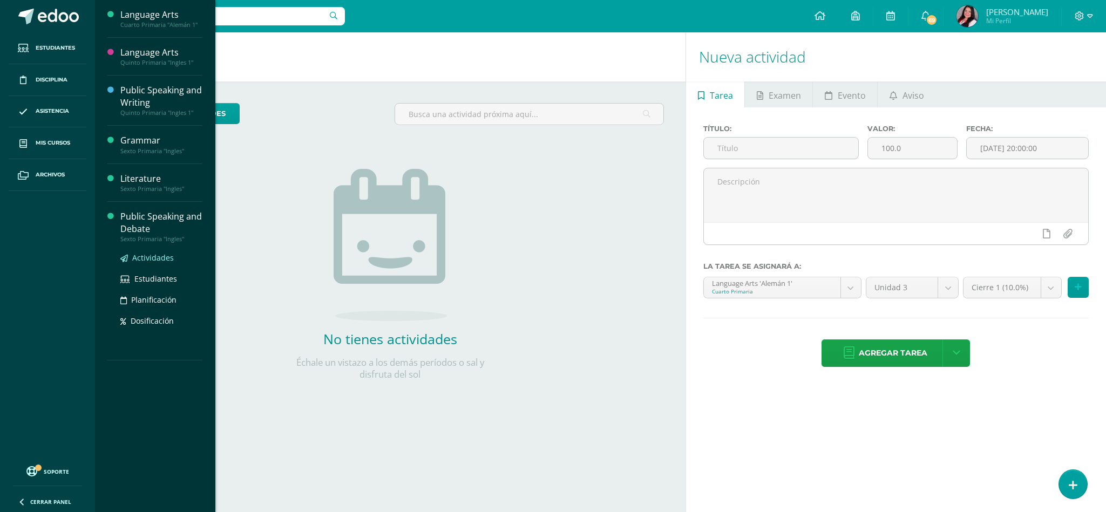
click at [137, 254] on span "Actividades" at bounding box center [153, 258] width 42 height 10
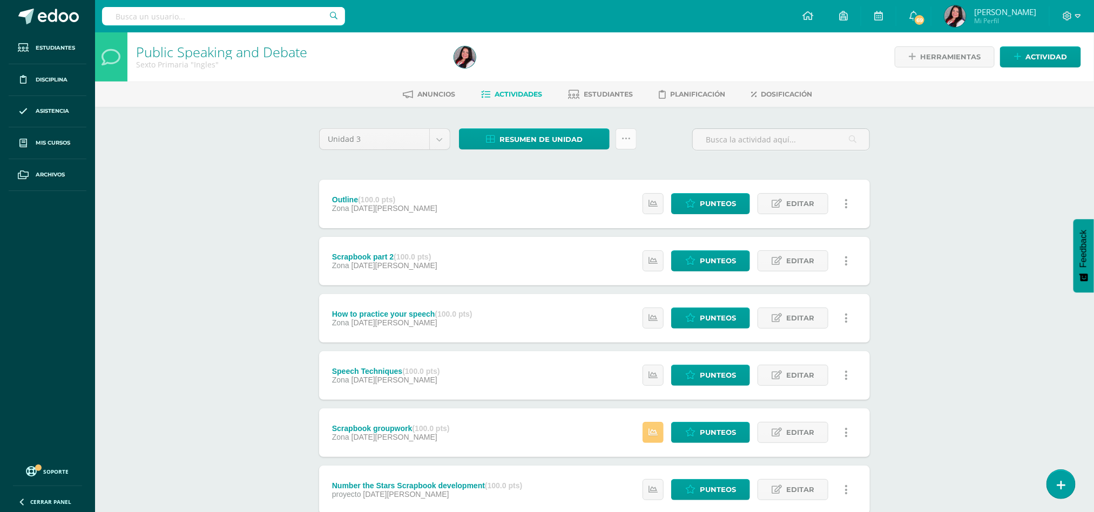
click at [620, 131] on link at bounding box center [625, 138] width 21 height 21
click at [597, 167] on link "Subir actividades en masa" at bounding box center [599, 173] width 119 height 26
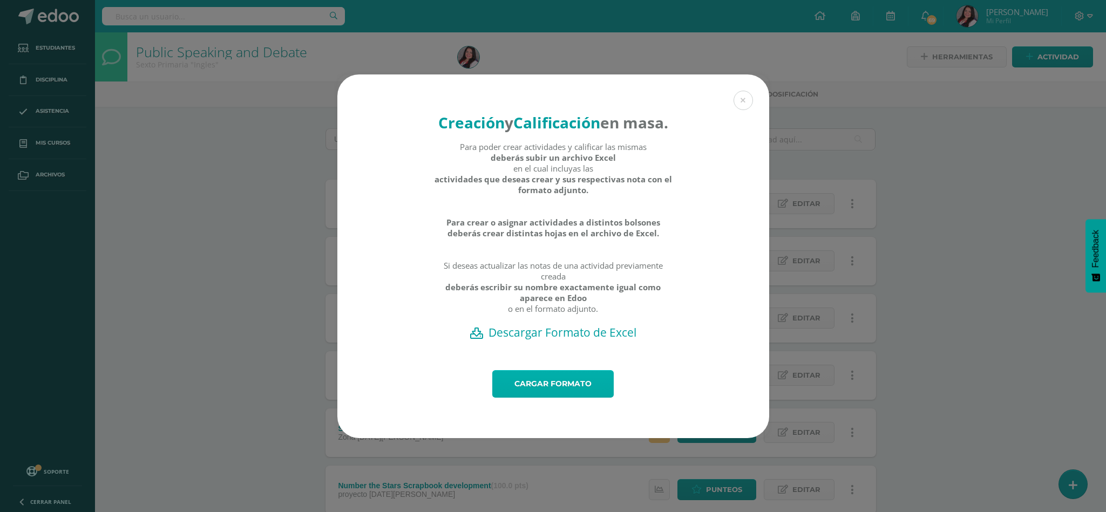
click at [557, 398] on link "Cargar formato" at bounding box center [552, 384] width 121 height 28
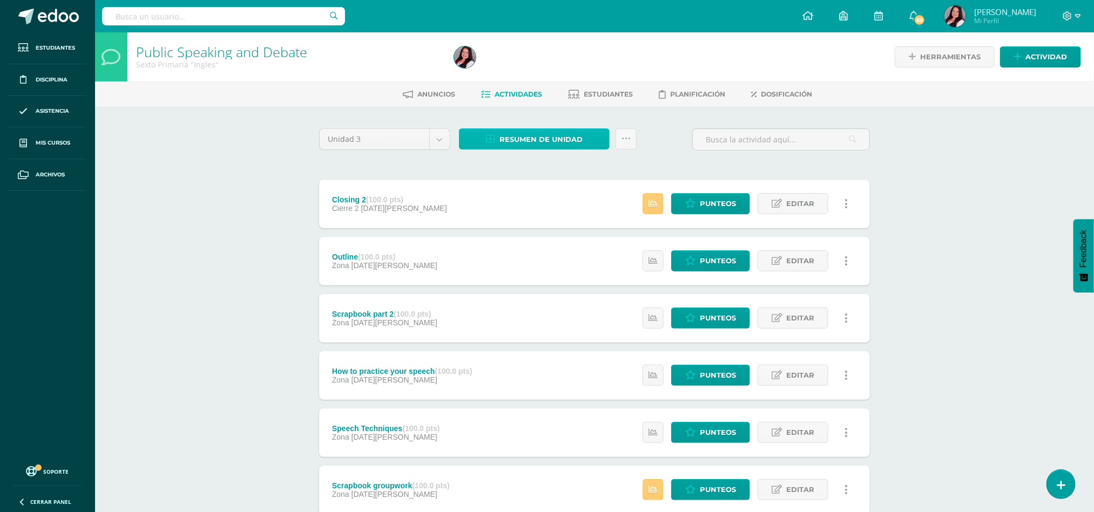
click at [546, 149] on span "Resumen de unidad" at bounding box center [540, 140] width 83 height 20
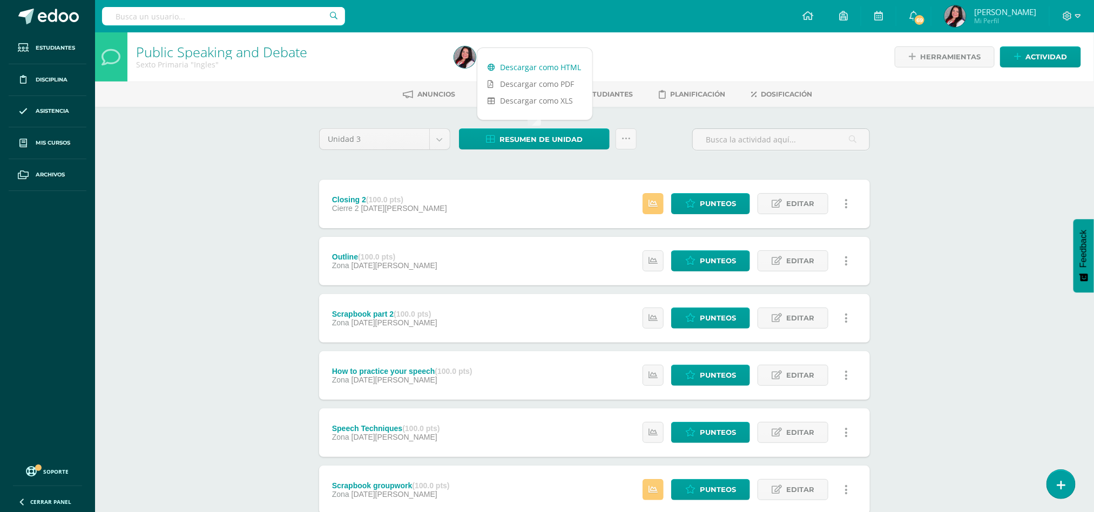
click at [547, 72] on link "Descargar como HTML" at bounding box center [534, 67] width 115 height 17
click at [700, 256] on span "Punteos" at bounding box center [718, 261] width 36 height 20
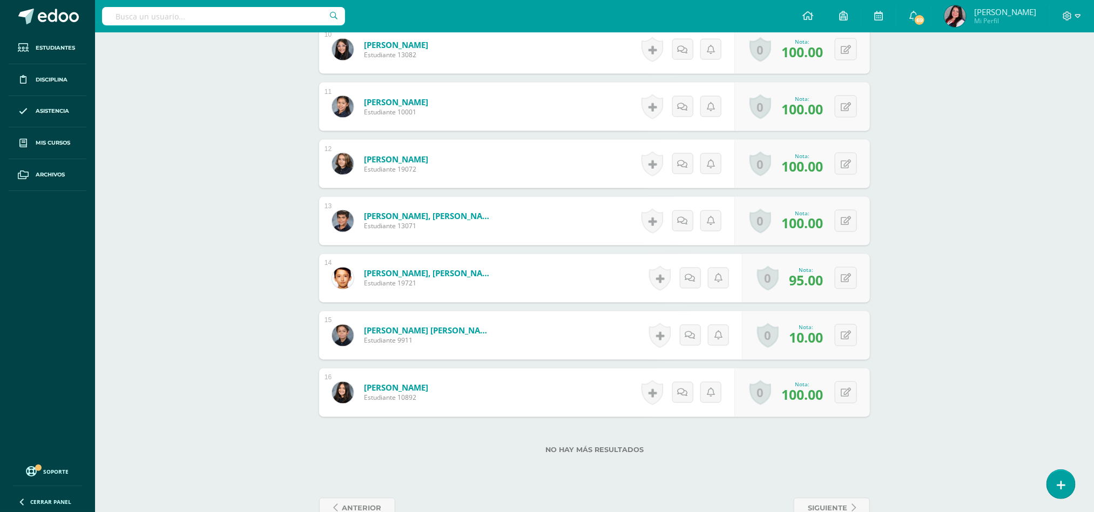
scroll to position [886, 0]
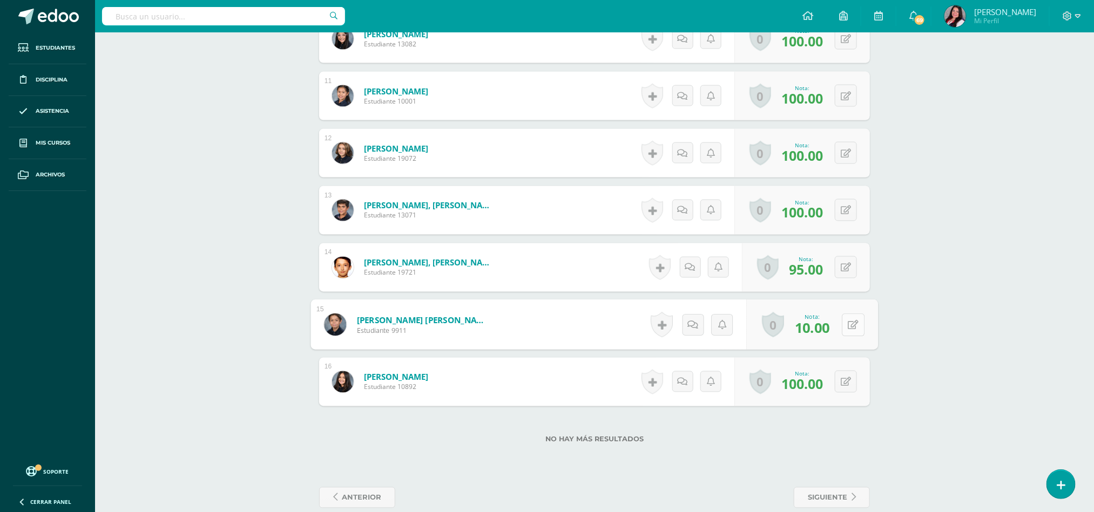
click at [839, 327] on div "0 Logros Logros obtenidos Aún no hay logros agregados Nota: 10.00" at bounding box center [813, 325] width 132 height 50
click at [843, 335] on button at bounding box center [853, 325] width 23 height 23
type input "3"
click at [830, 326] on link at bounding box center [825, 329] width 22 height 22
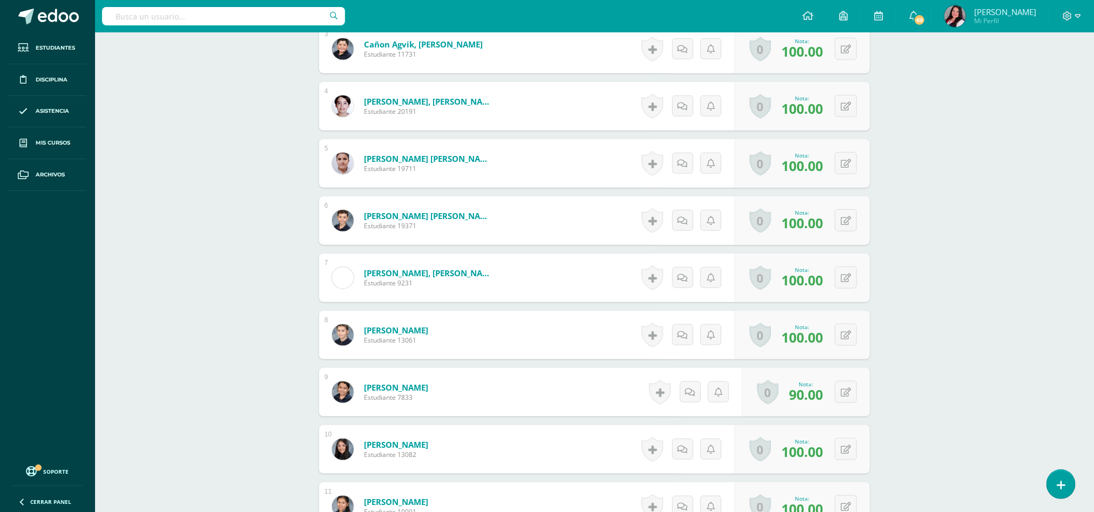
scroll to position [157, 0]
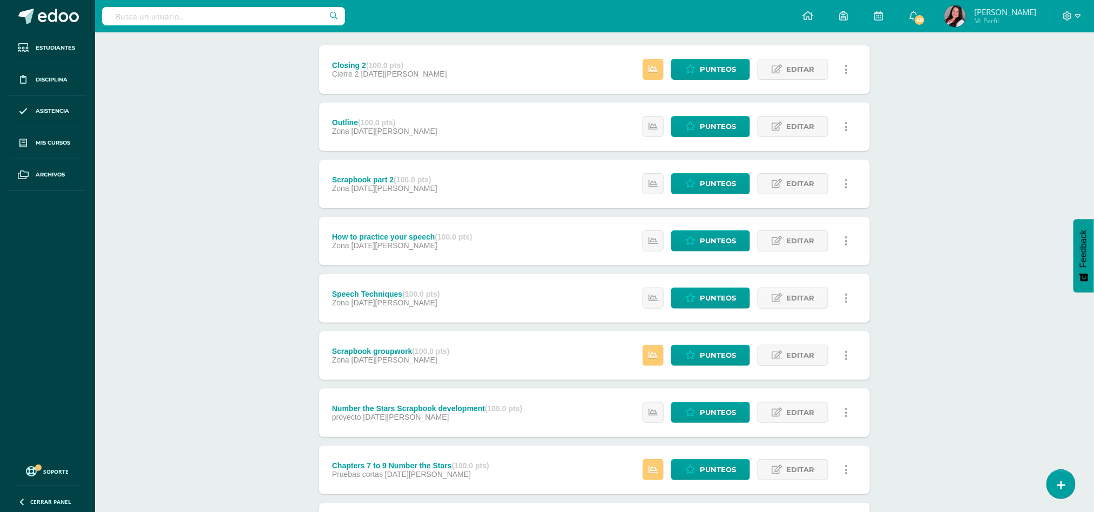
scroll to position [162, 0]
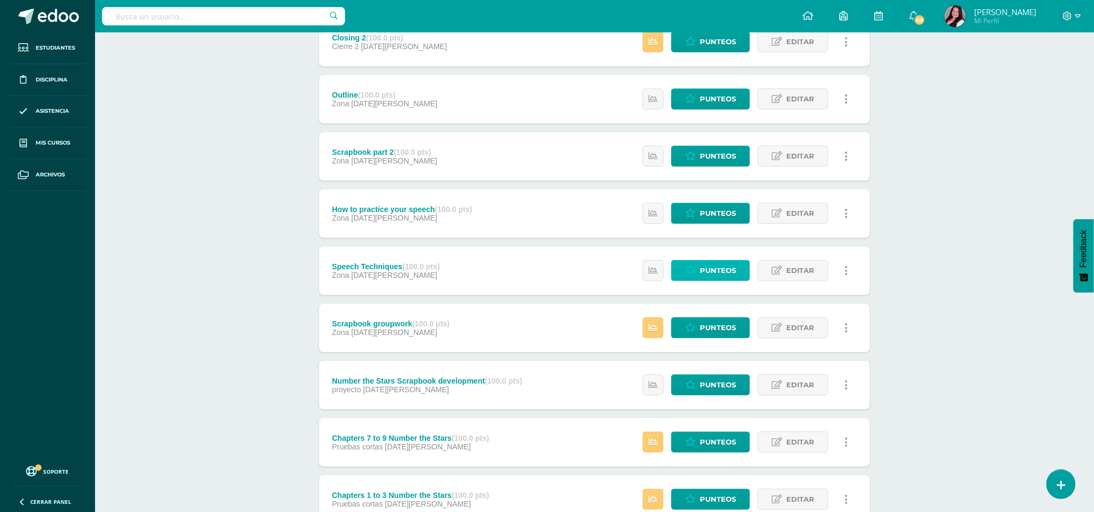
click at [695, 277] on link "Punteos" at bounding box center [710, 270] width 79 height 21
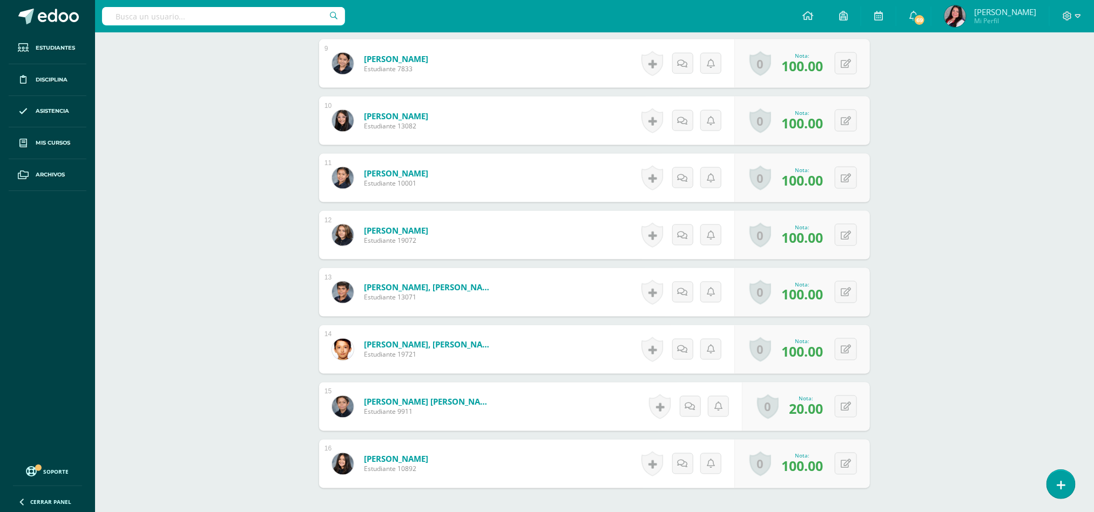
scroll to position [805, 0]
click at [849, 411] on icon at bounding box center [846, 406] width 10 height 9
type input "5"
click at [828, 411] on icon at bounding box center [825, 409] width 10 height 9
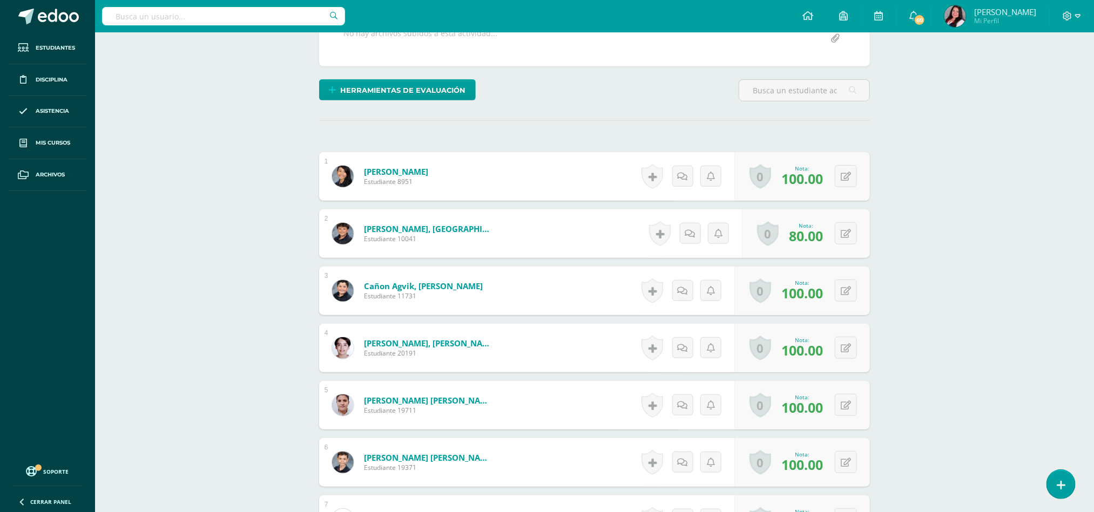
scroll to position [0, 0]
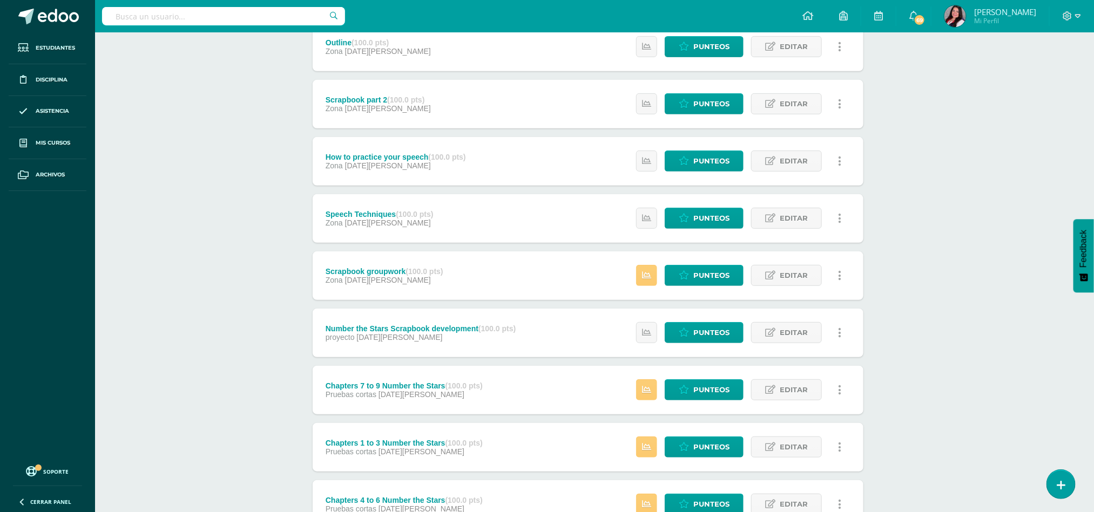
scroll to position [243, 6]
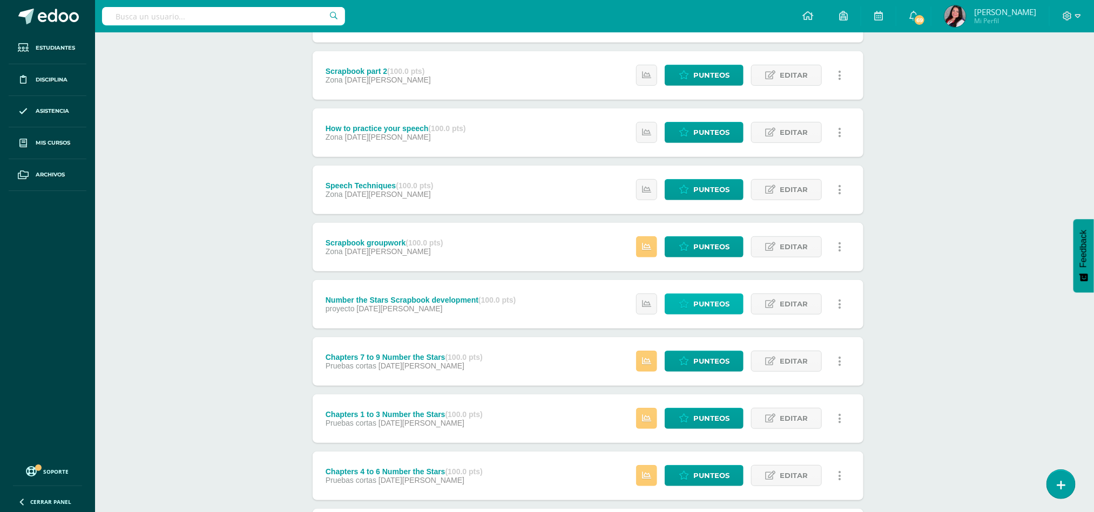
click at [701, 309] on span "Punteos" at bounding box center [711, 304] width 36 height 20
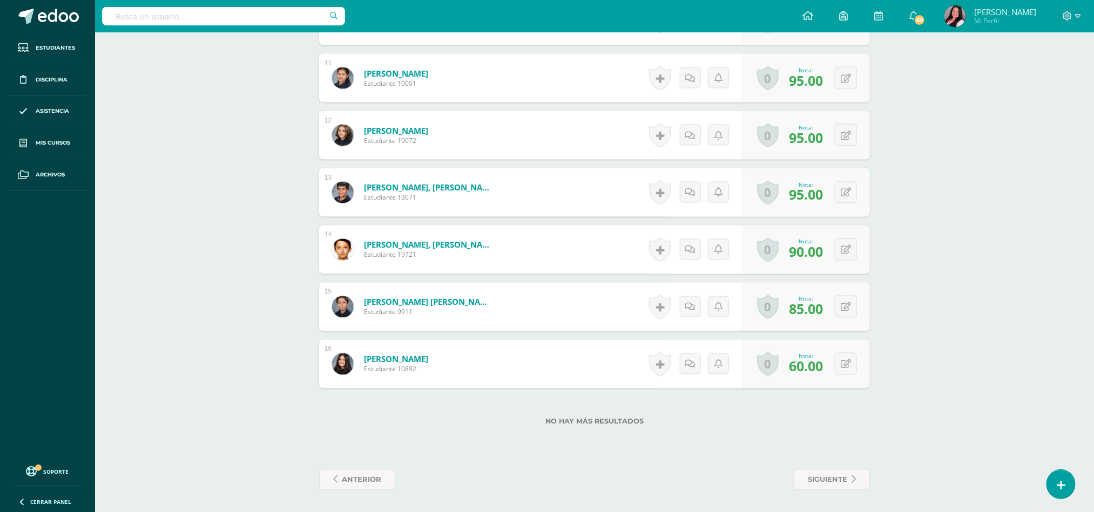
scroll to position [907, 0]
click at [849, 319] on div "0 Logros Logros obtenidos Aún no hay logros agregados Nota: 85.00" at bounding box center [806, 307] width 128 height 49
click at [849, 311] on button at bounding box center [846, 307] width 22 height 22
type input "75"
click at [814, 304] on link at bounding box center [825, 311] width 22 height 22
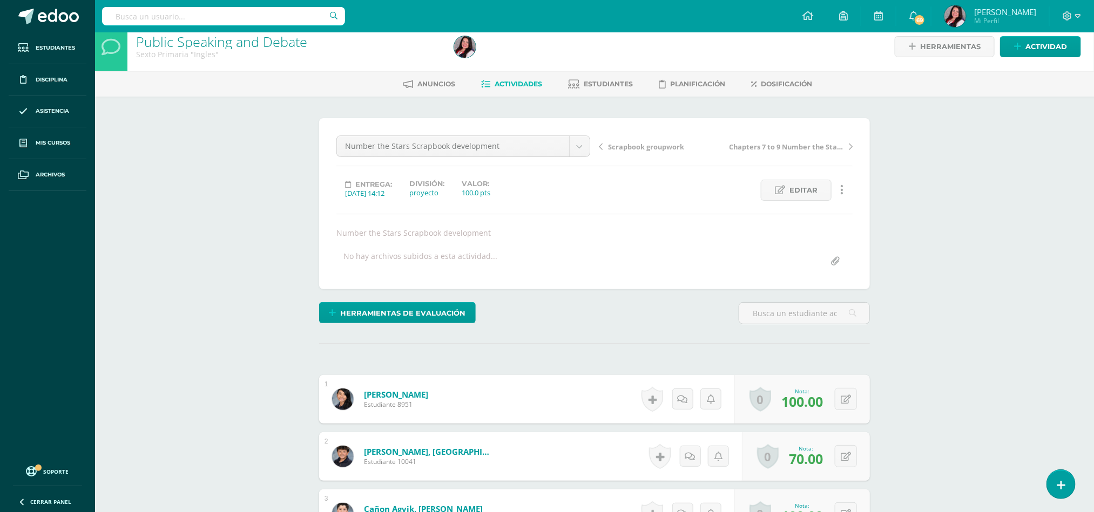
scroll to position [0, 0]
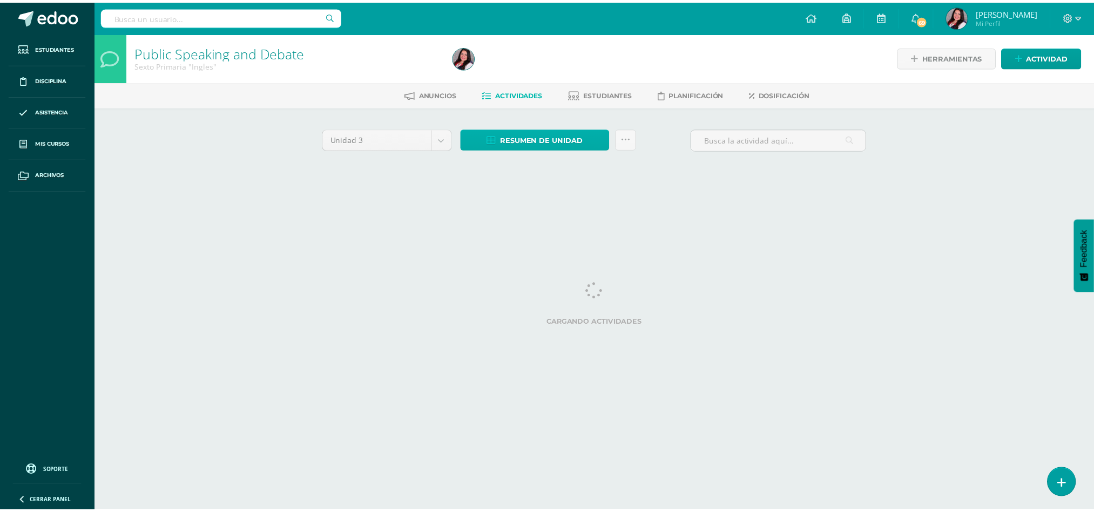
scroll to position [0, 6]
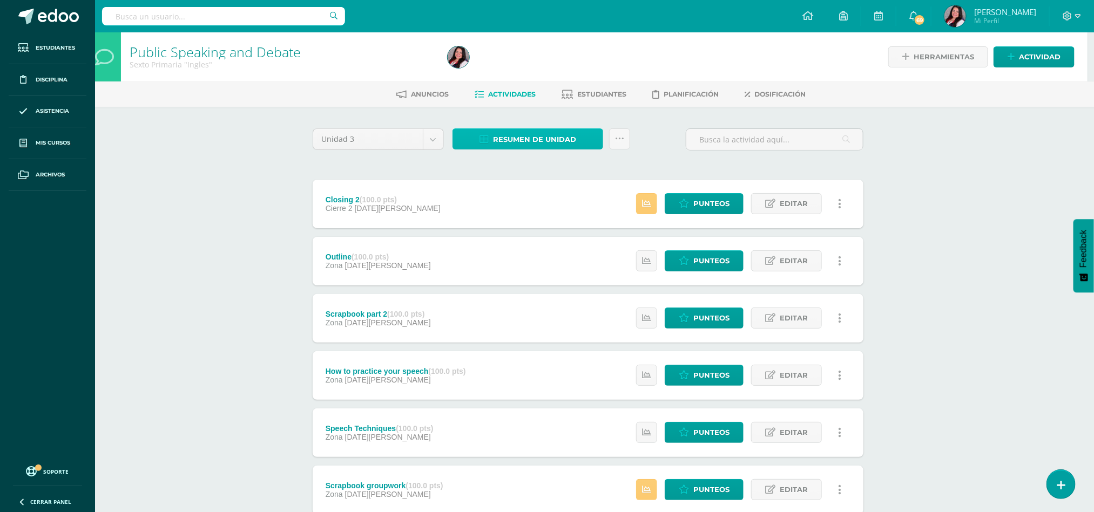
click at [546, 143] on span "Resumen de unidad" at bounding box center [534, 140] width 83 height 20
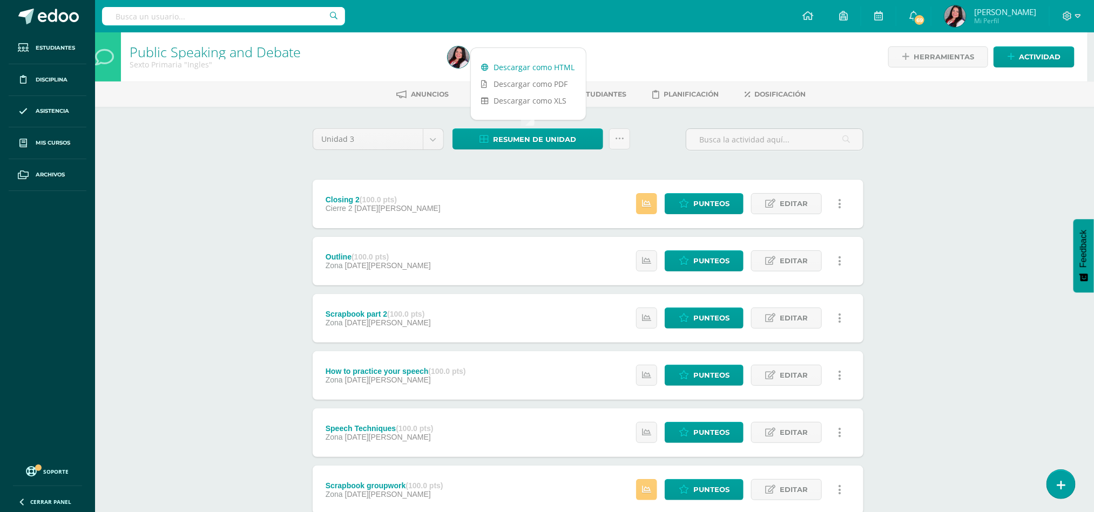
click at [517, 68] on link "Descargar como HTML" at bounding box center [528, 67] width 115 height 17
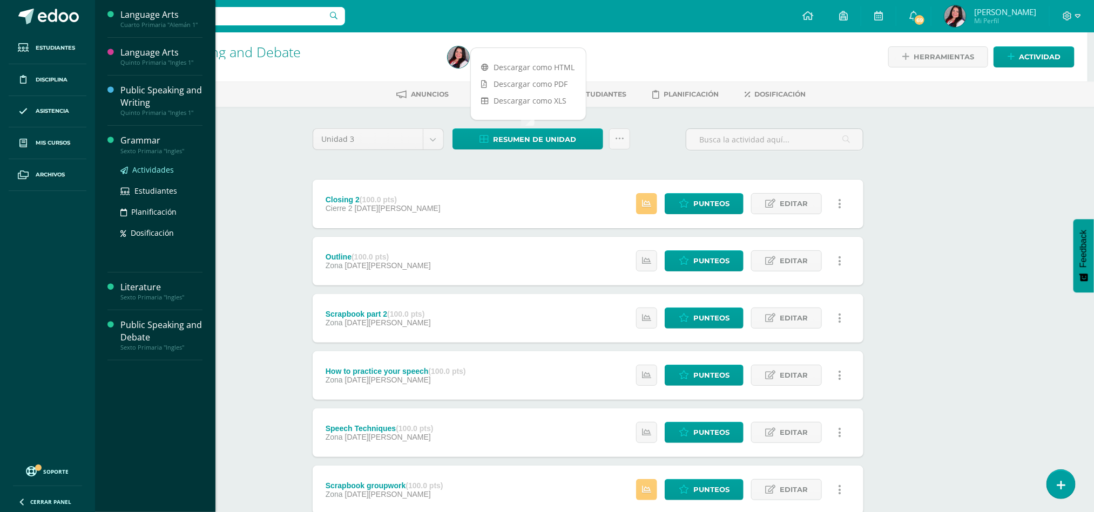
click at [138, 174] on span "Actividades" at bounding box center [153, 170] width 42 height 10
click at [146, 165] on span "Actividades" at bounding box center [153, 170] width 42 height 10
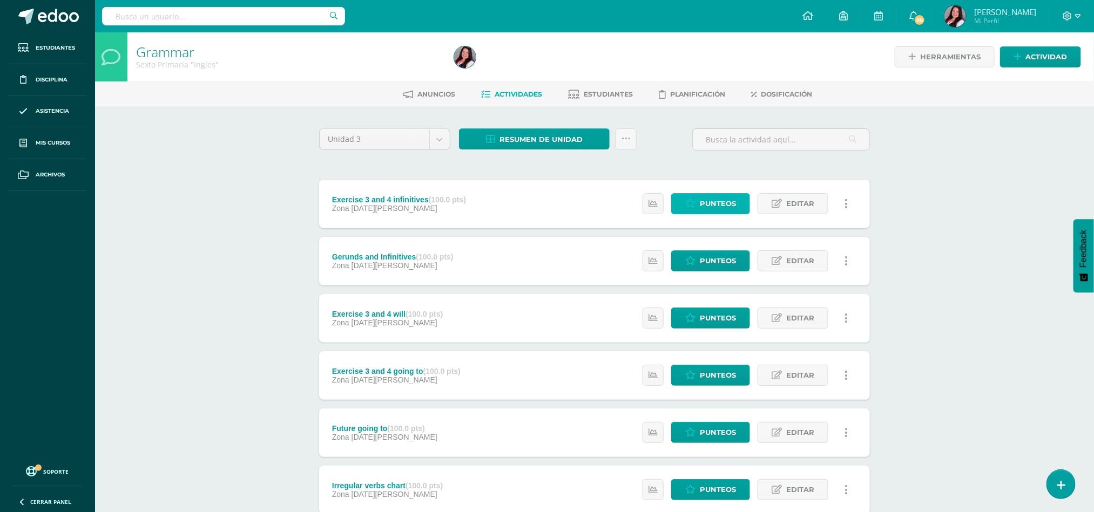
click at [713, 201] on span "Punteos" at bounding box center [718, 204] width 36 height 20
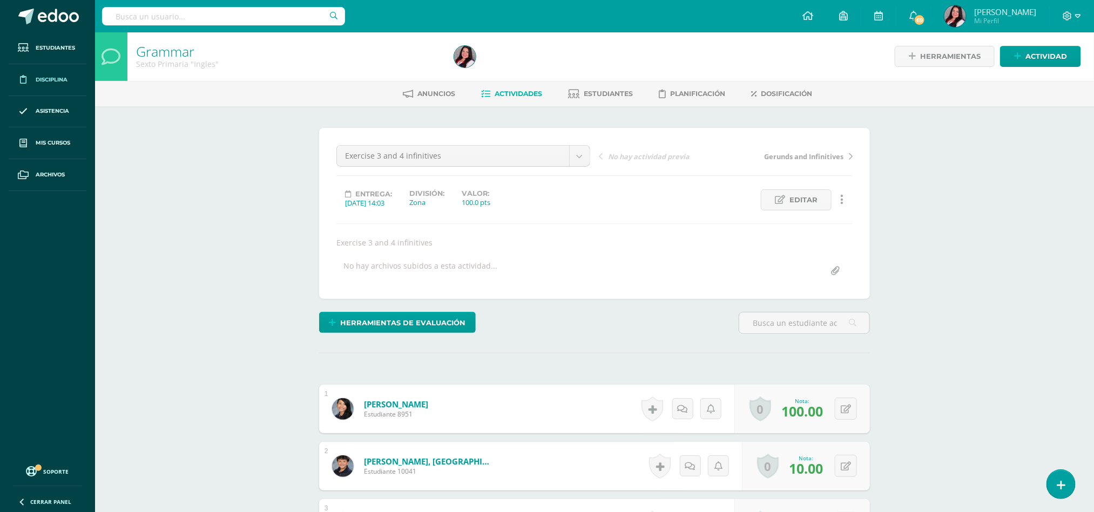
scroll to position [2, 0]
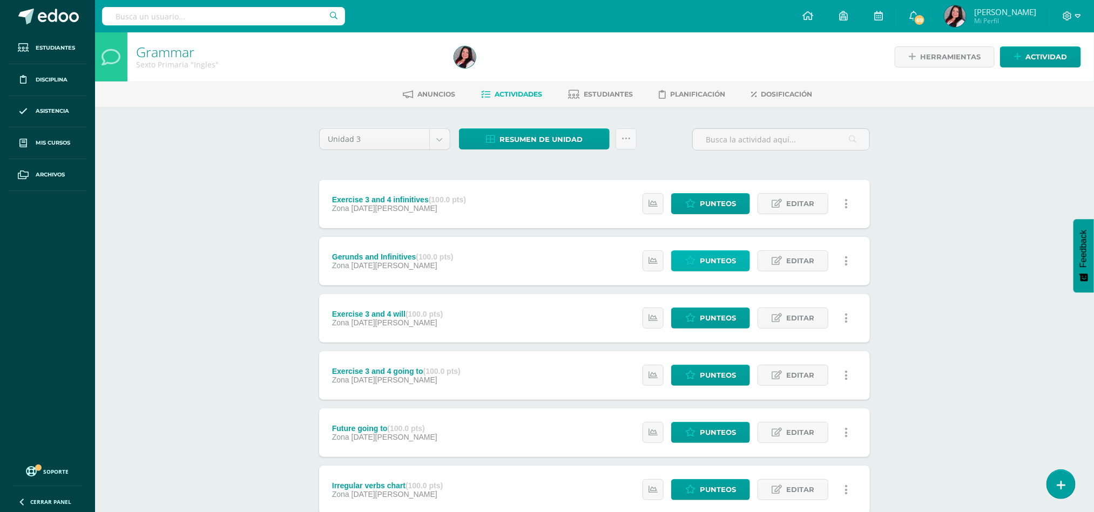
click at [716, 266] on span "Punteos" at bounding box center [718, 261] width 36 height 20
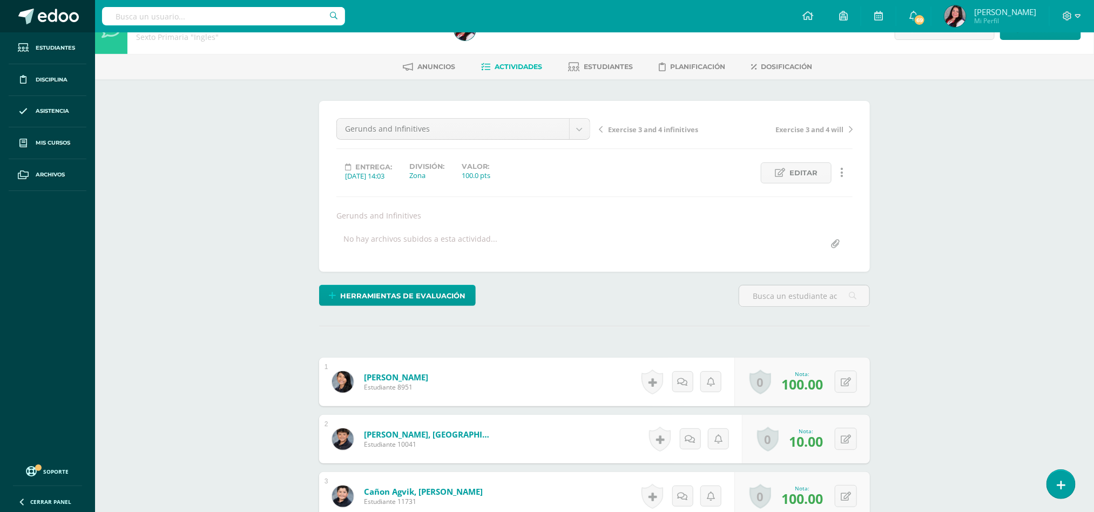
scroll to position [28, 0]
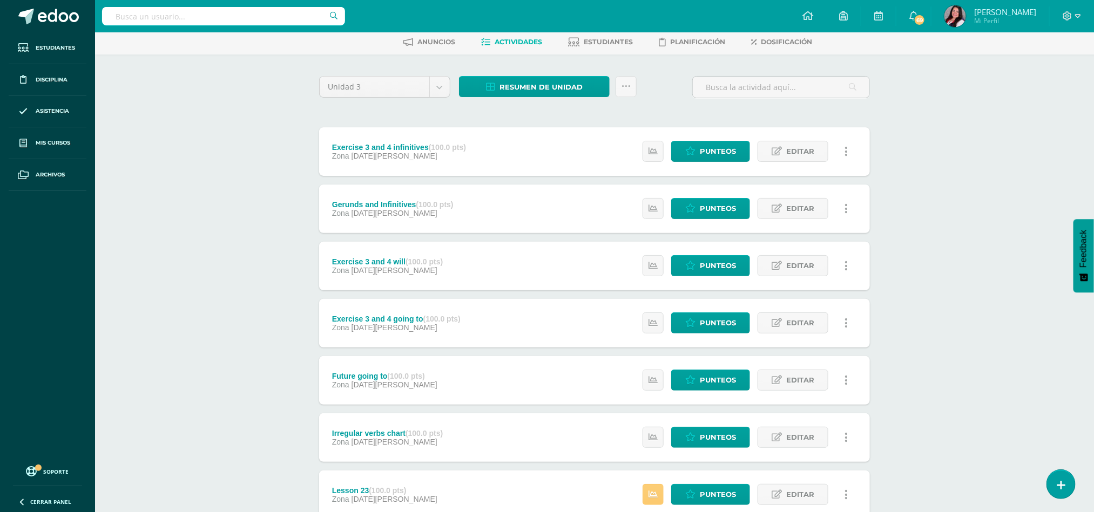
scroll to position [81, 0]
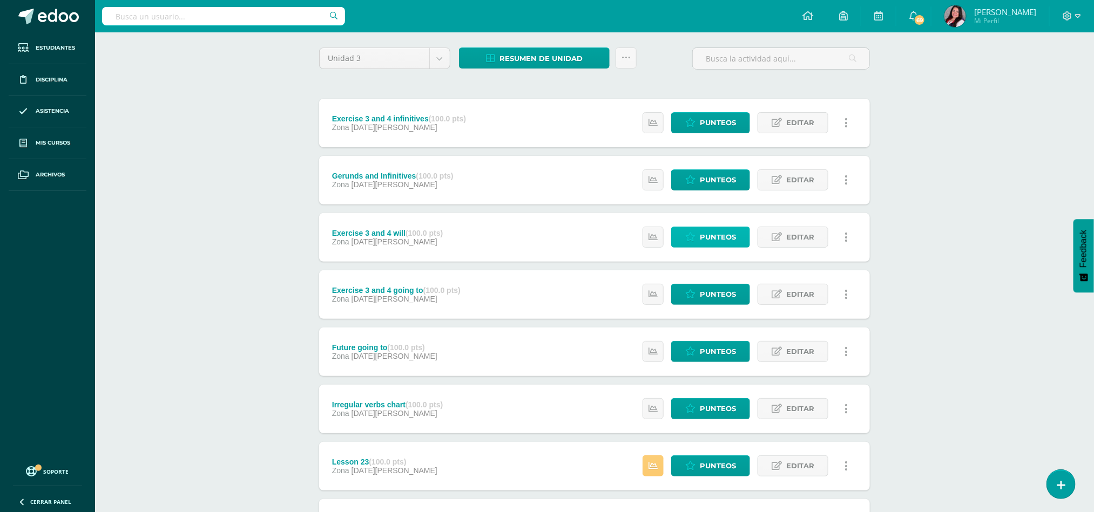
click at [710, 235] on span "Punteos" at bounding box center [718, 237] width 36 height 20
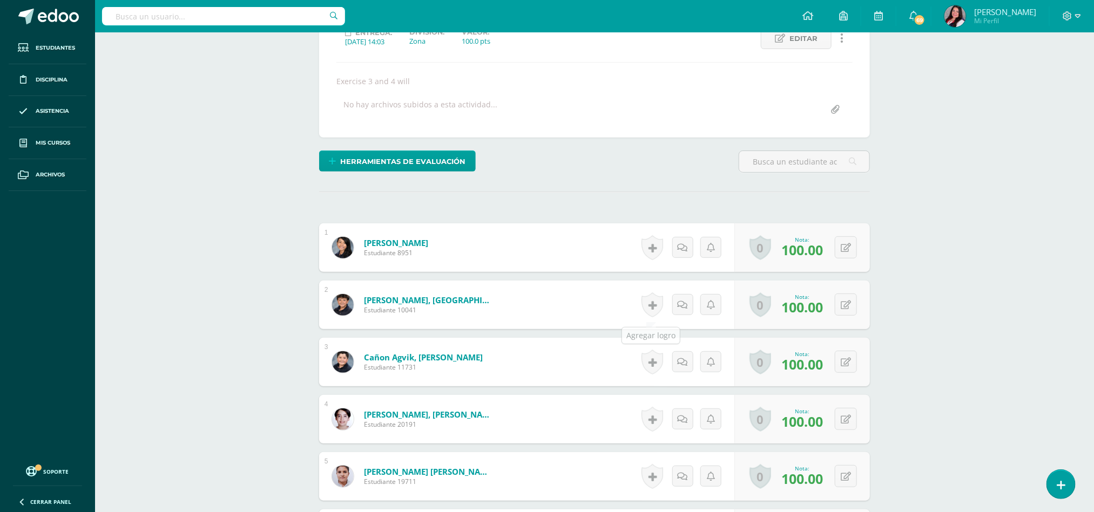
scroll to position [162, 0]
click at [839, 305] on div "0 Logros Logros obtenidos Aún no hay logros agregados Nota: 100.00" at bounding box center [802, 304] width 136 height 49
click at [852, 308] on icon at bounding box center [853, 304] width 11 height 9
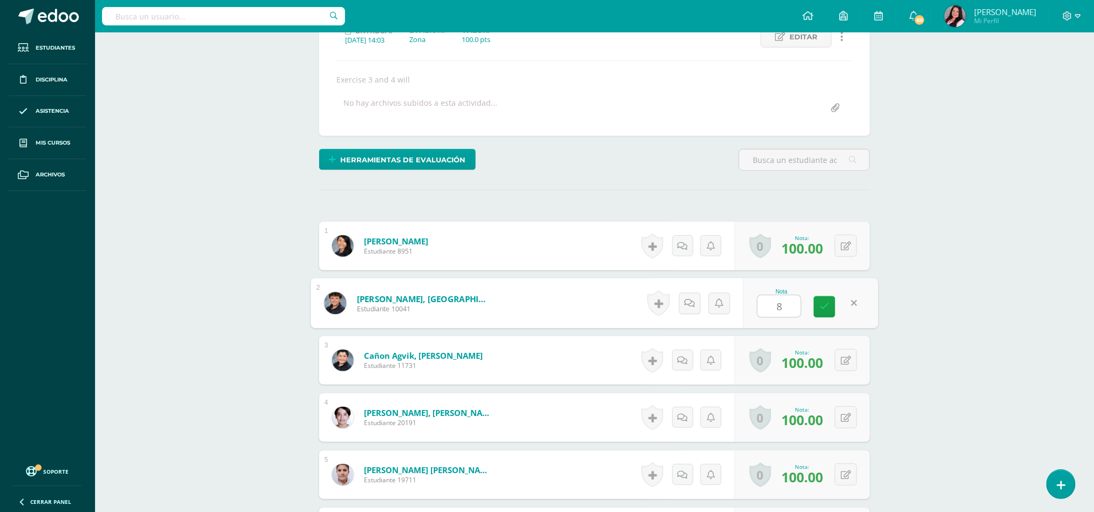
type input "80"
click at [822, 300] on link at bounding box center [825, 307] width 22 height 22
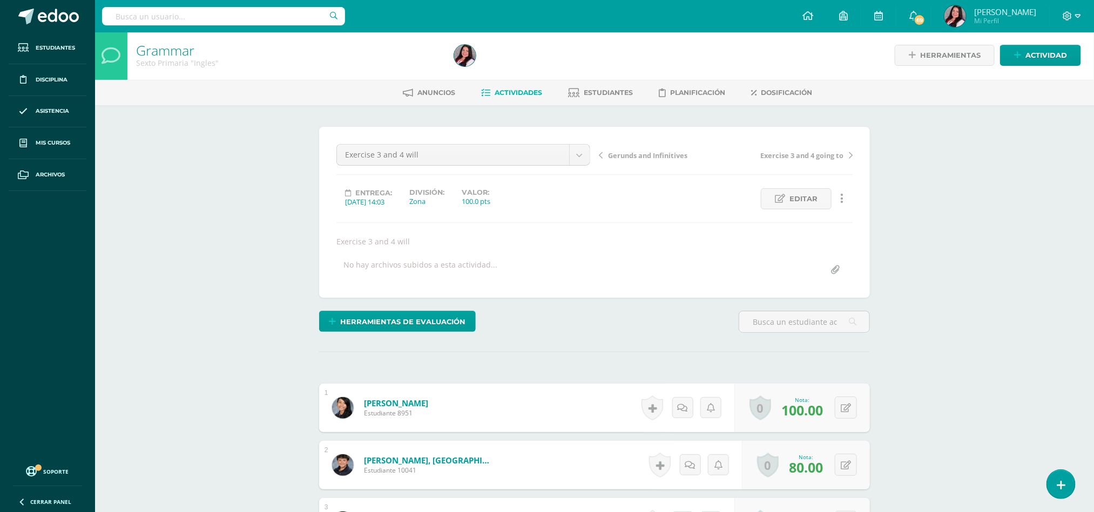
scroll to position [0, 0]
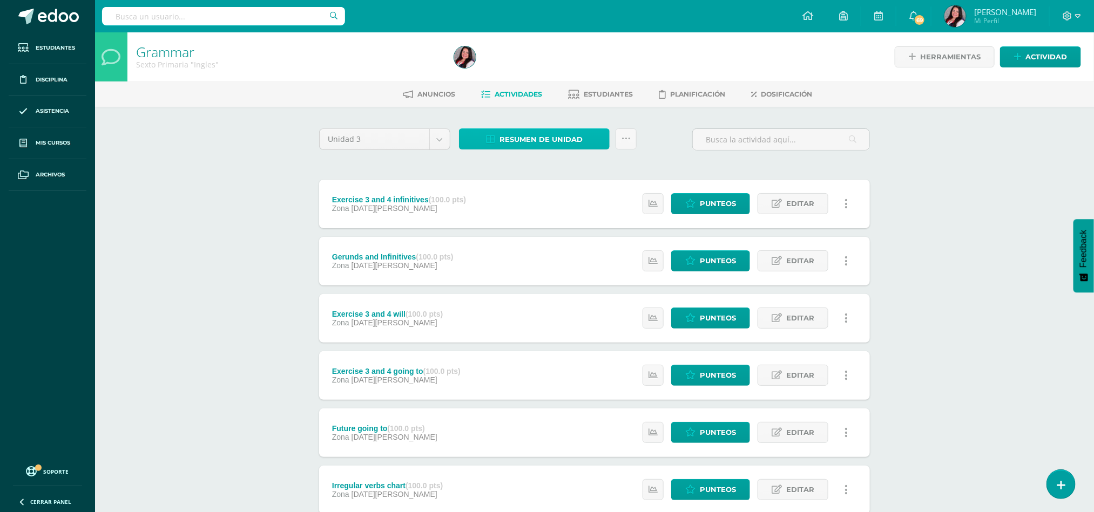
click at [559, 133] on span "Resumen de unidad" at bounding box center [540, 140] width 83 height 20
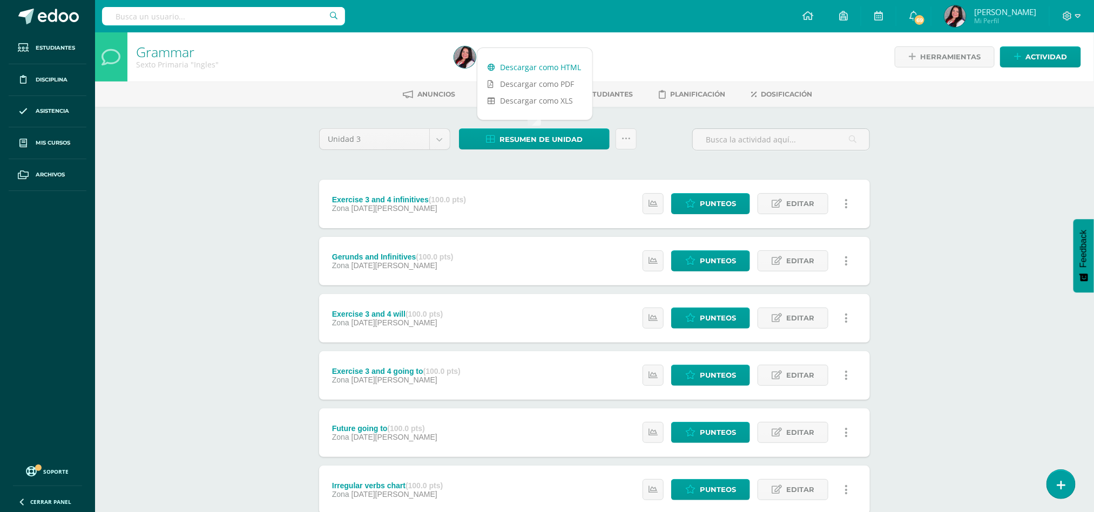
click at [557, 70] on link "Descargar como HTML" at bounding box center [534, 67] width 115 height 17
